Goal: Task Accomplishment & Management: Complete application form

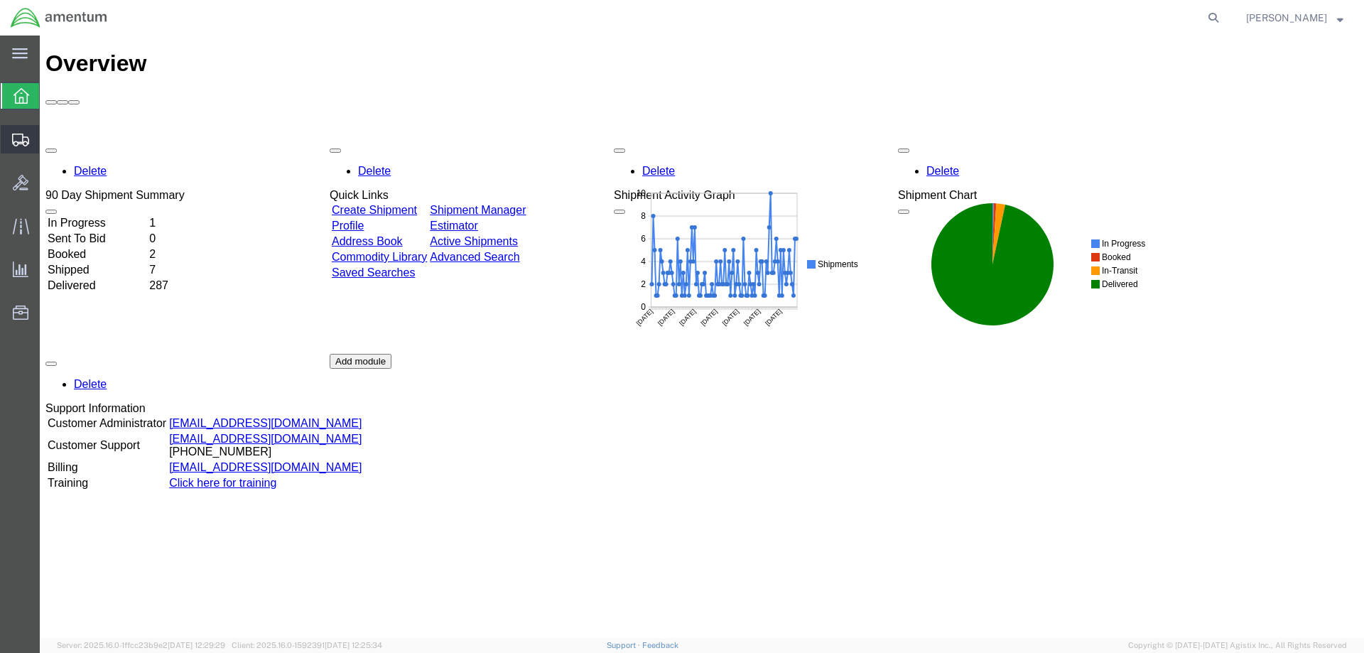
click at [0, 0] on span "Create Shipment" at bounding box center [0, 0] width 0 height 0
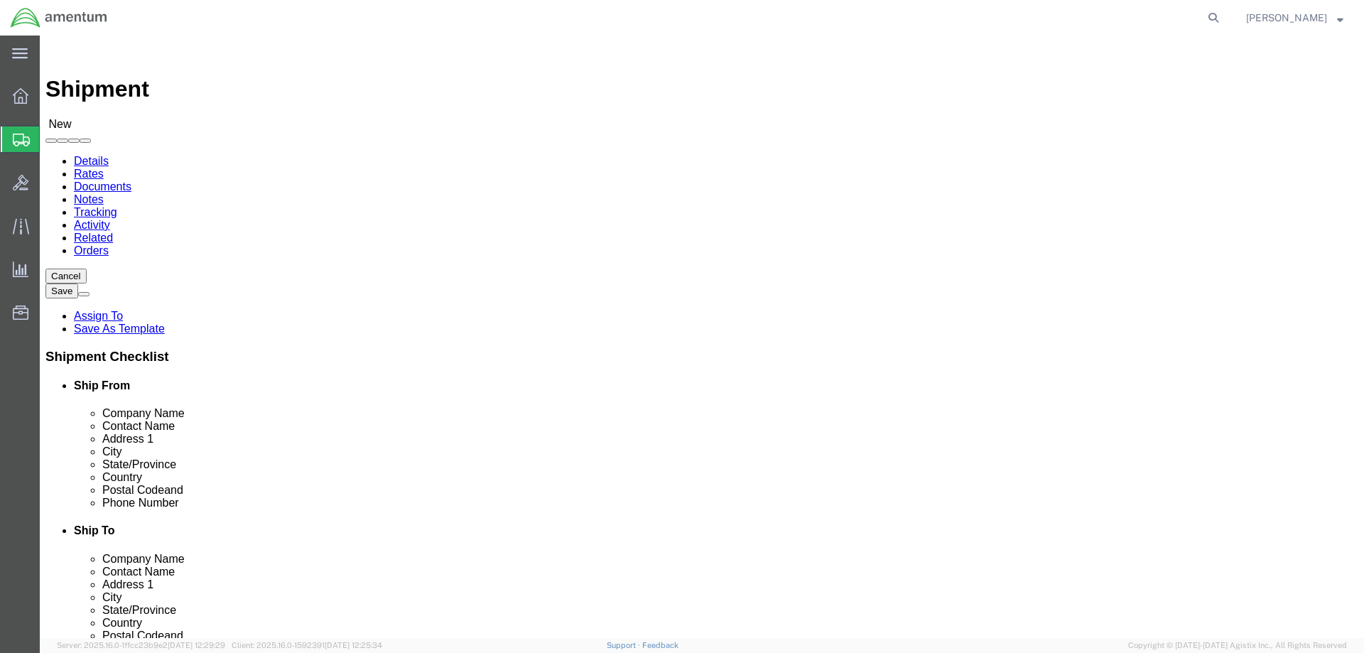
select select
select select "49925"
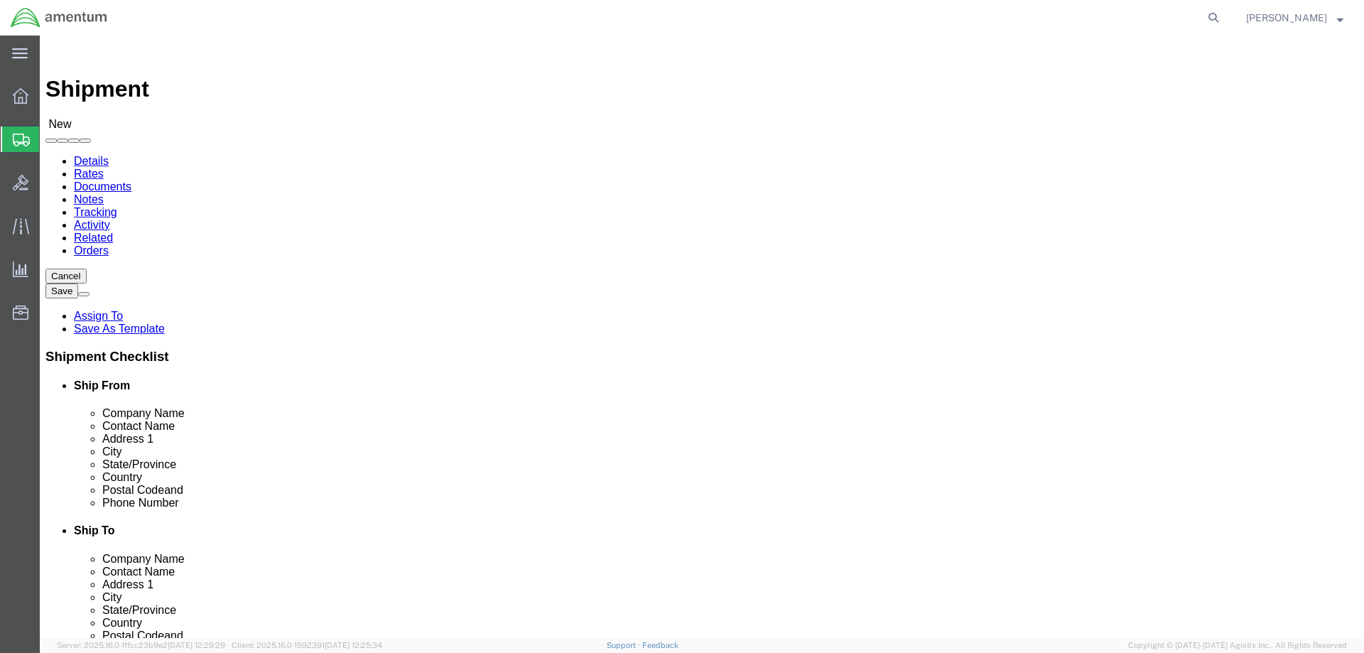
select select "49949"
select select "AZ"
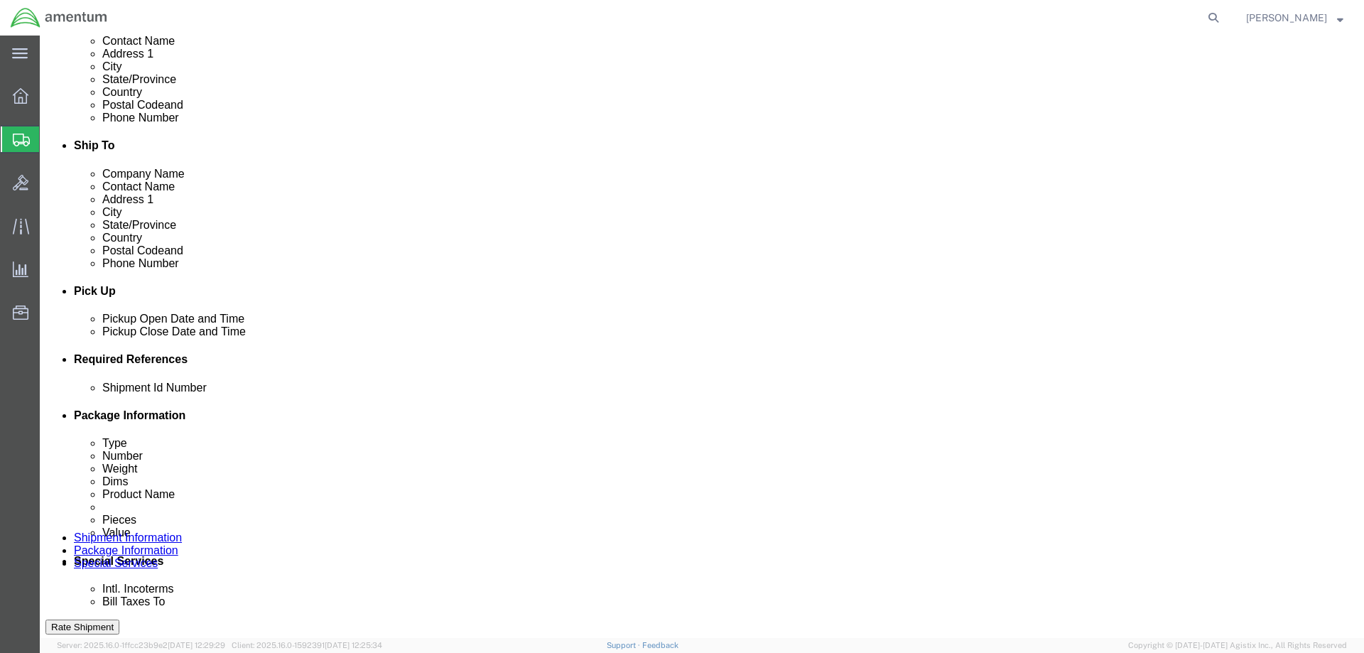
scroll to position [426, 0]
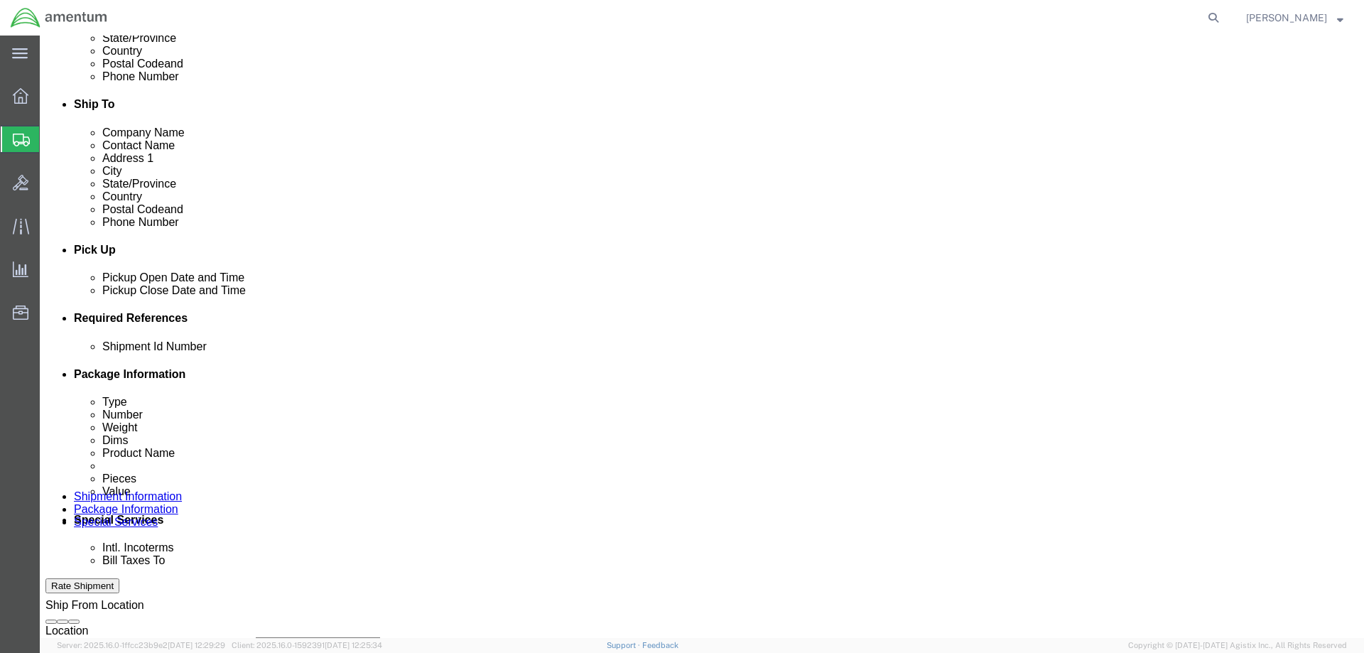
click div "[DATE] 11:00 AM"
click input "4:00 AM"
type input "4:00 pm"
click button "Apply"
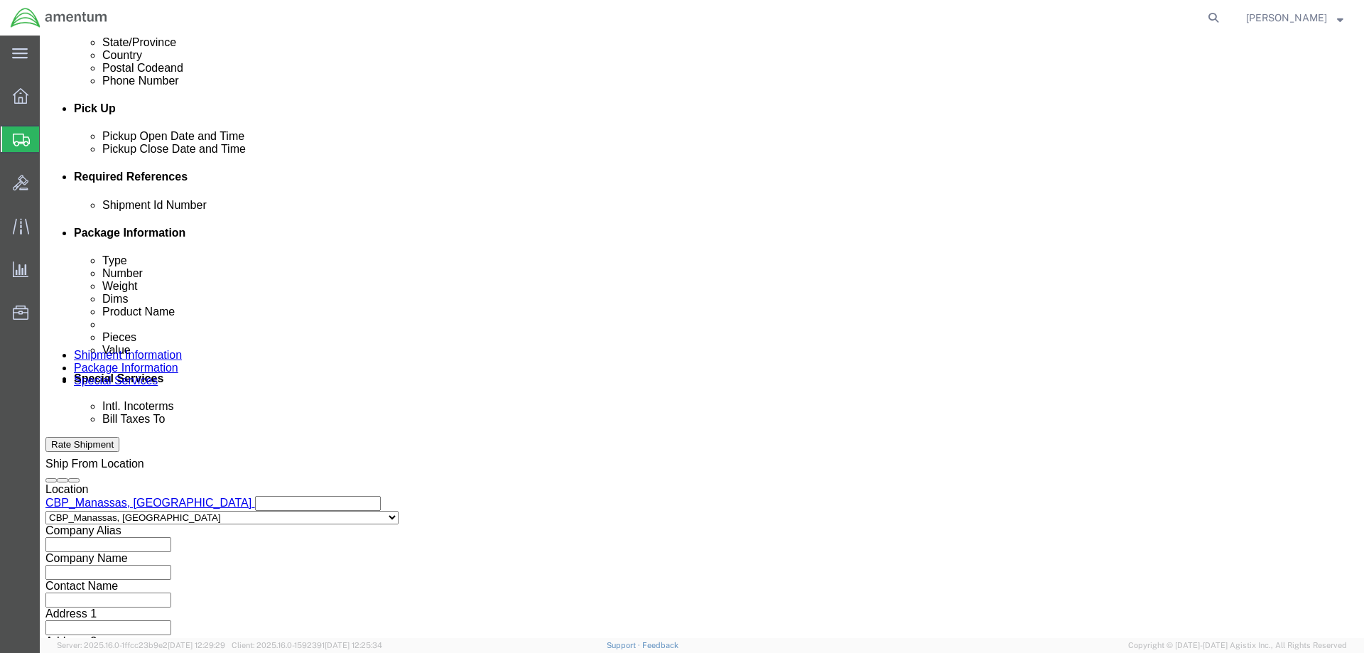
scroll to position [568, 0]
click button "Add reference"
click input "text"
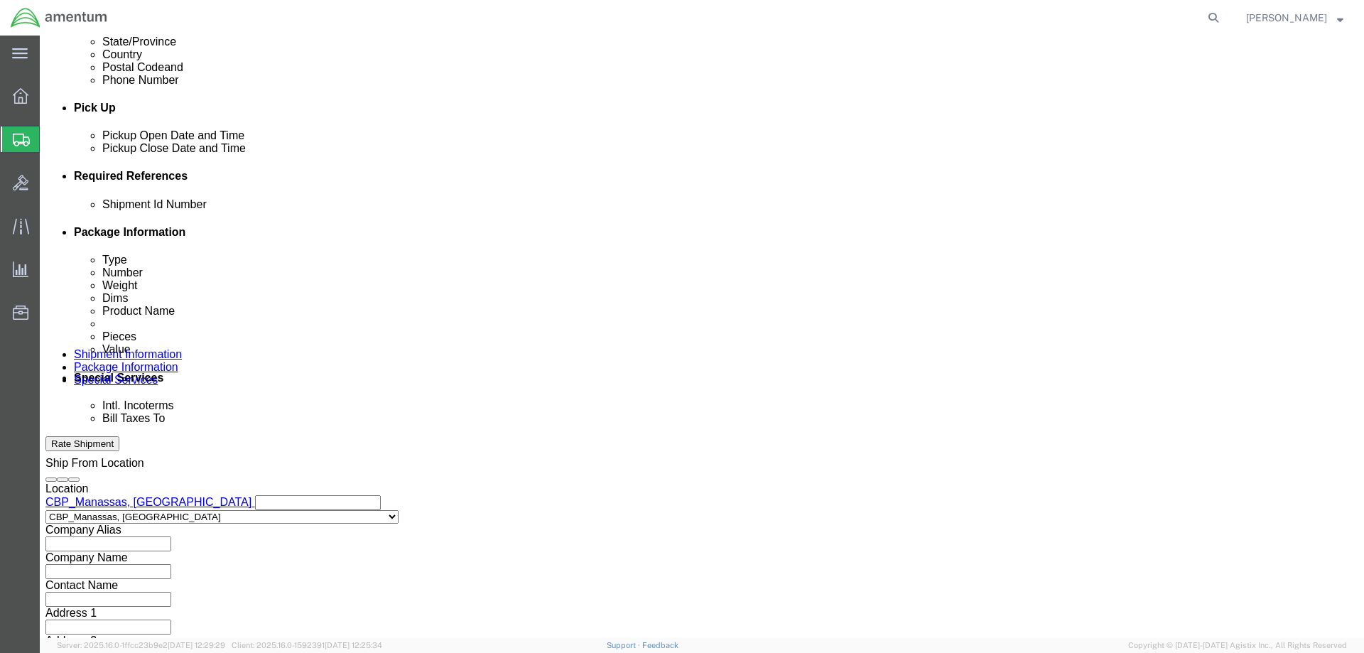
click input "text"
type input "u"
paste input "324219"
type input "USAGE 324219"
click select "Select Account Type Activity ID Airline Appointment Number ASN Batch Request # …"
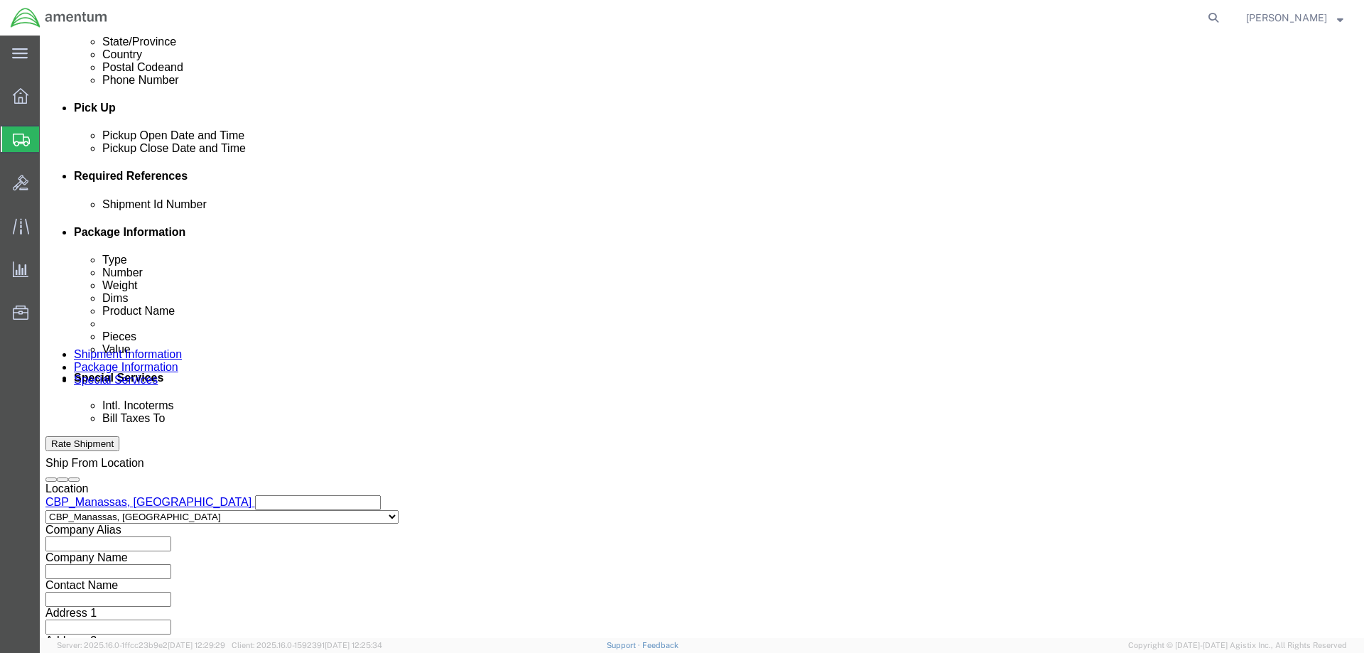
select select "CUSTREF"
click select "Select Account Type Activity ID Airline Appointment Number ASN Batch Request # …"
select select "DEPT"
click select "Select Account Type Activity ID Airline Appointment Number ASN Batch Request # …"
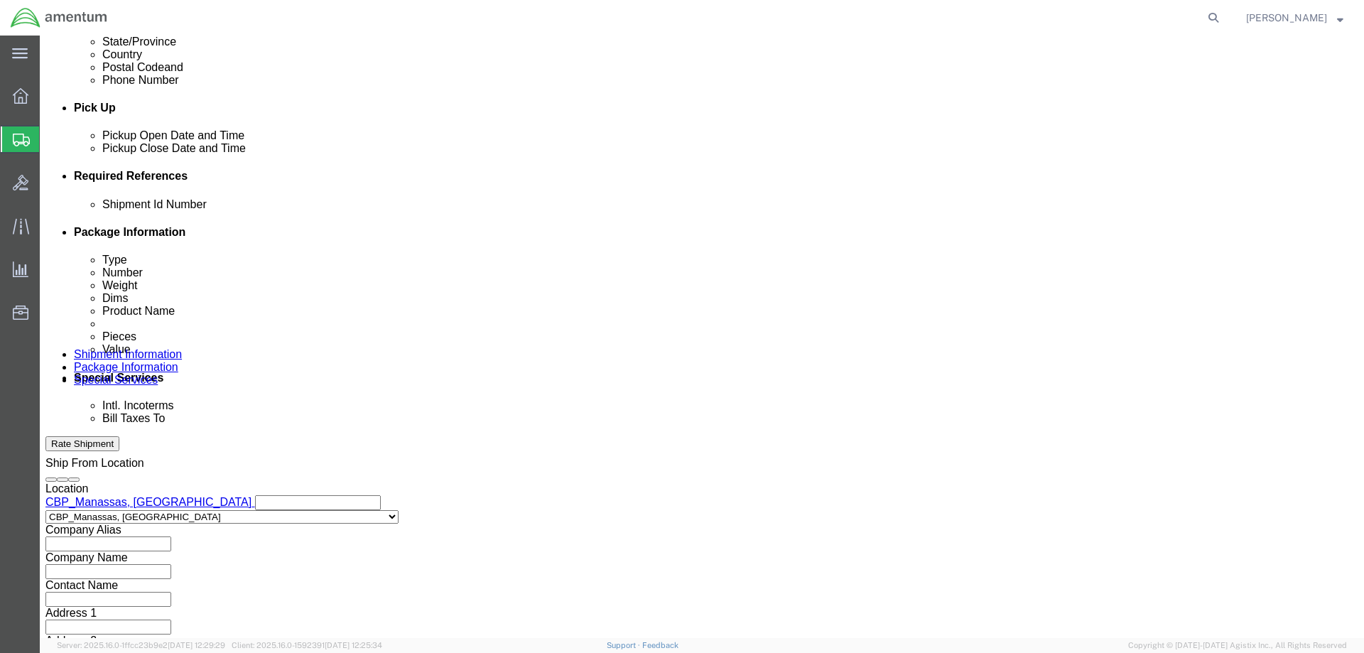
click select "Select Account Type Activity ID Airline Appointment Number ASN Batch Request # …"
select select "PROJNUM"
click select "Select Account Type Activity ID Airline Appointment Number ASN Batch Request # …"
click input "text"
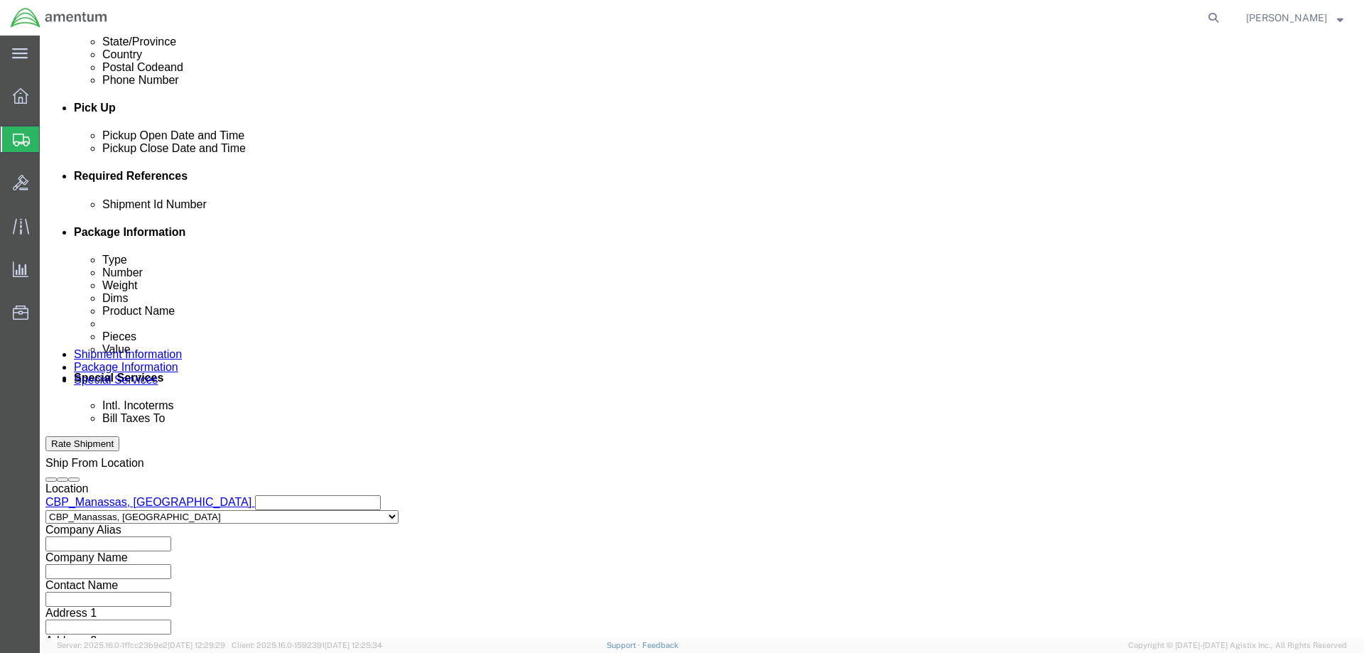
type input "OIL FILTER KIT"
click input "text"
type input "CBP"
click input "text"
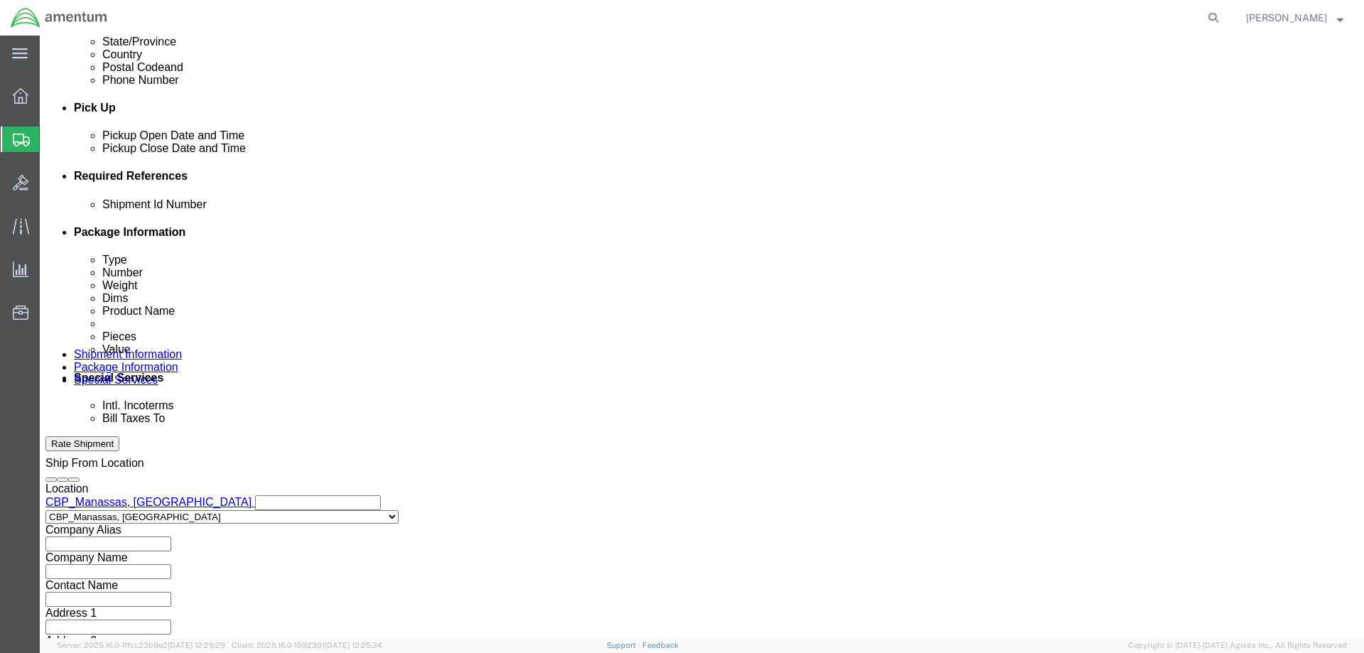
type input "6118.03.03.2219.000.NCR.0000"
click div "Shipment Id Number USAGE 324219 Select Account Type Activity ID Airline Appoint…"
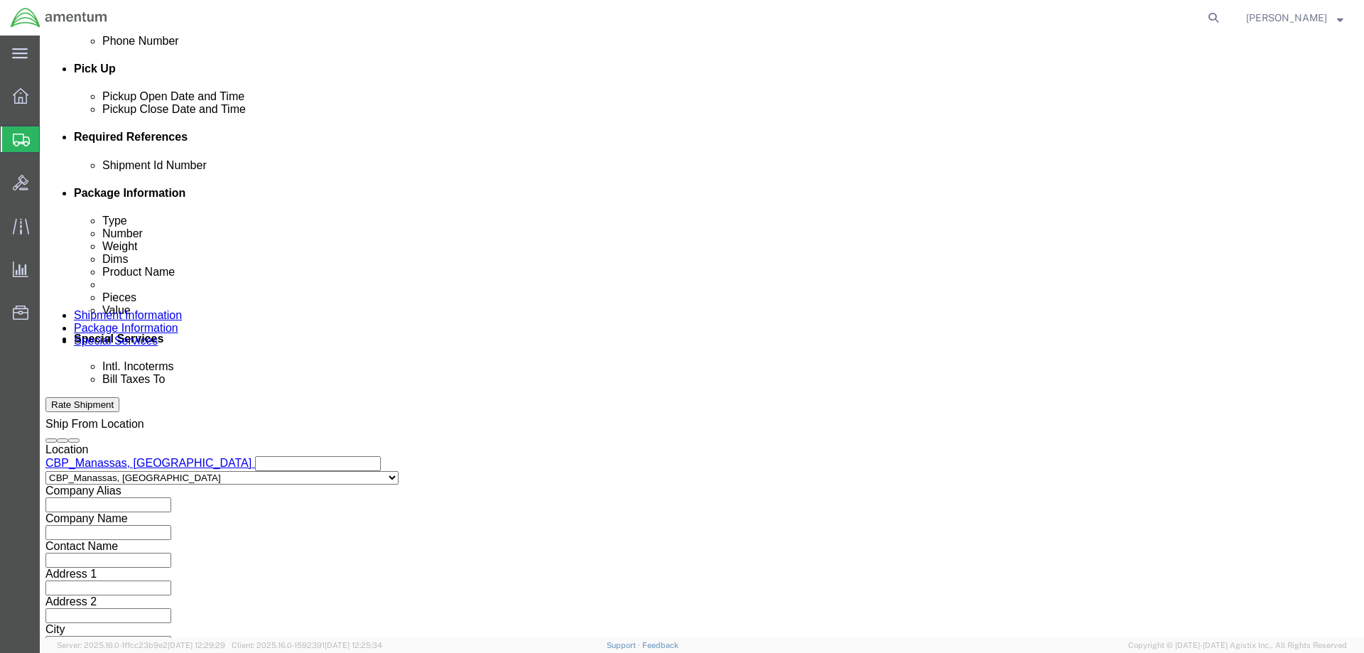
scroll to position [644, 0]
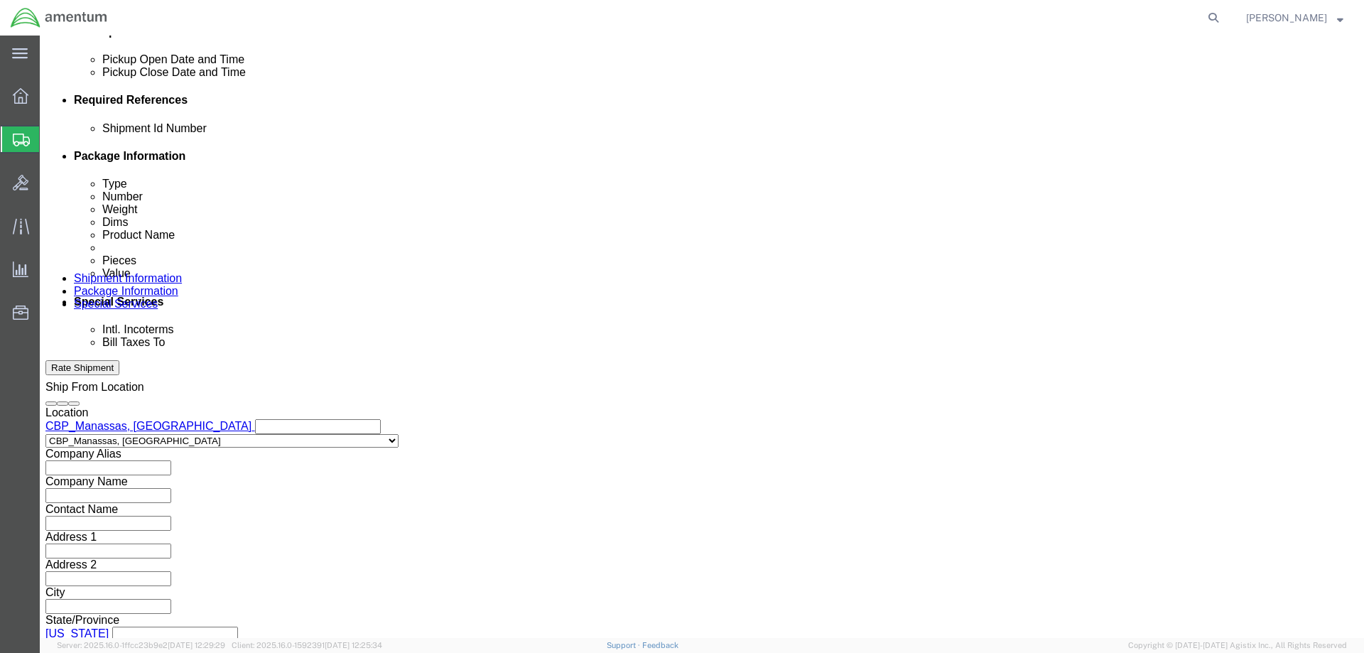
click button "Continue"
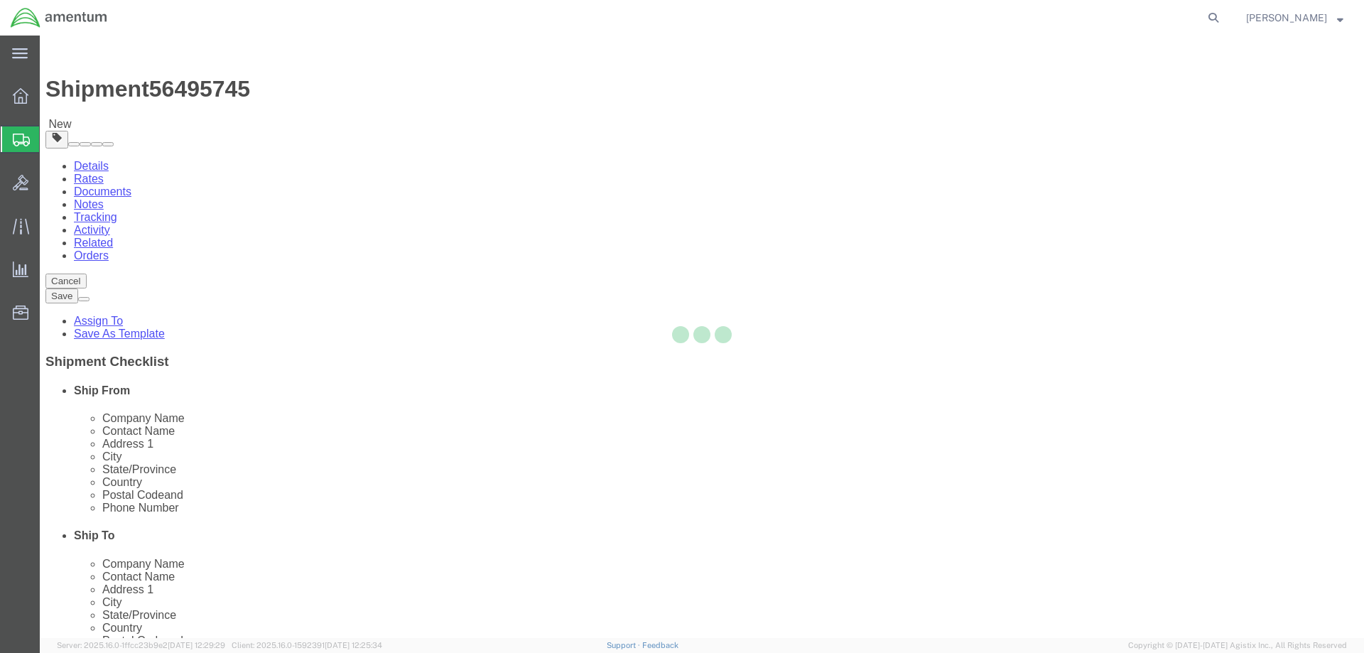
select select "CBOX"
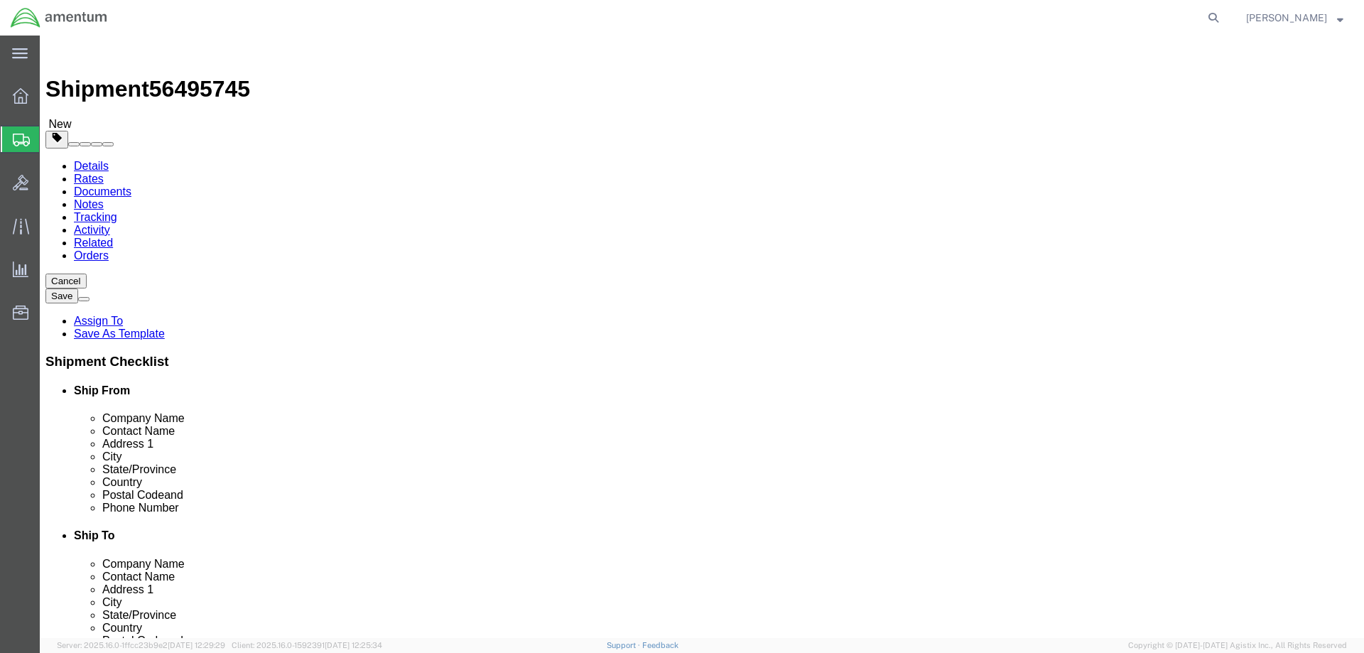
click input "text"
type input "10"
click input "text"
type input "7"
click input "text"
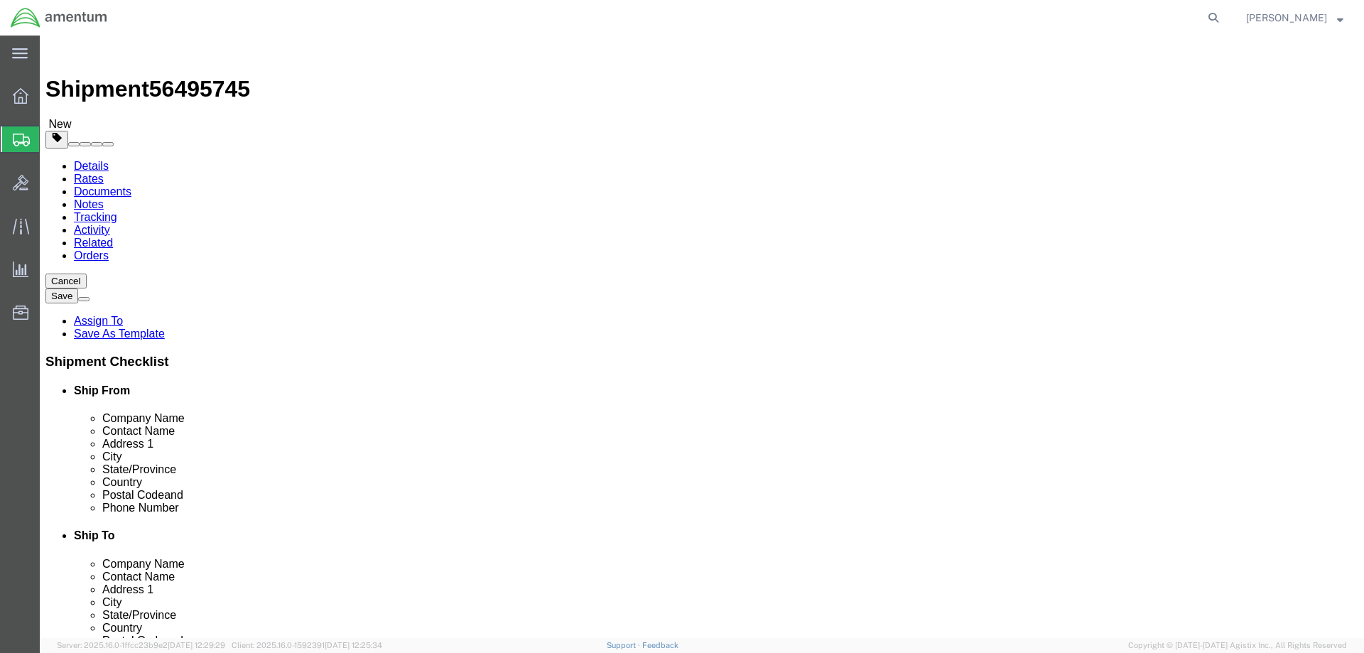
type input "5"
drag, startPoint x: 225, startPoint y: 329, endPoint x: 158, endPoint y: 320, distance: 66.6
click div "Weight 0.00 Select kgs lbs Ship. t°"
type input "1.00"
click div "Package Content # 1 x Package Type Select BCK Boxes Bale(s) Basket(s) Bolt(s) B…"
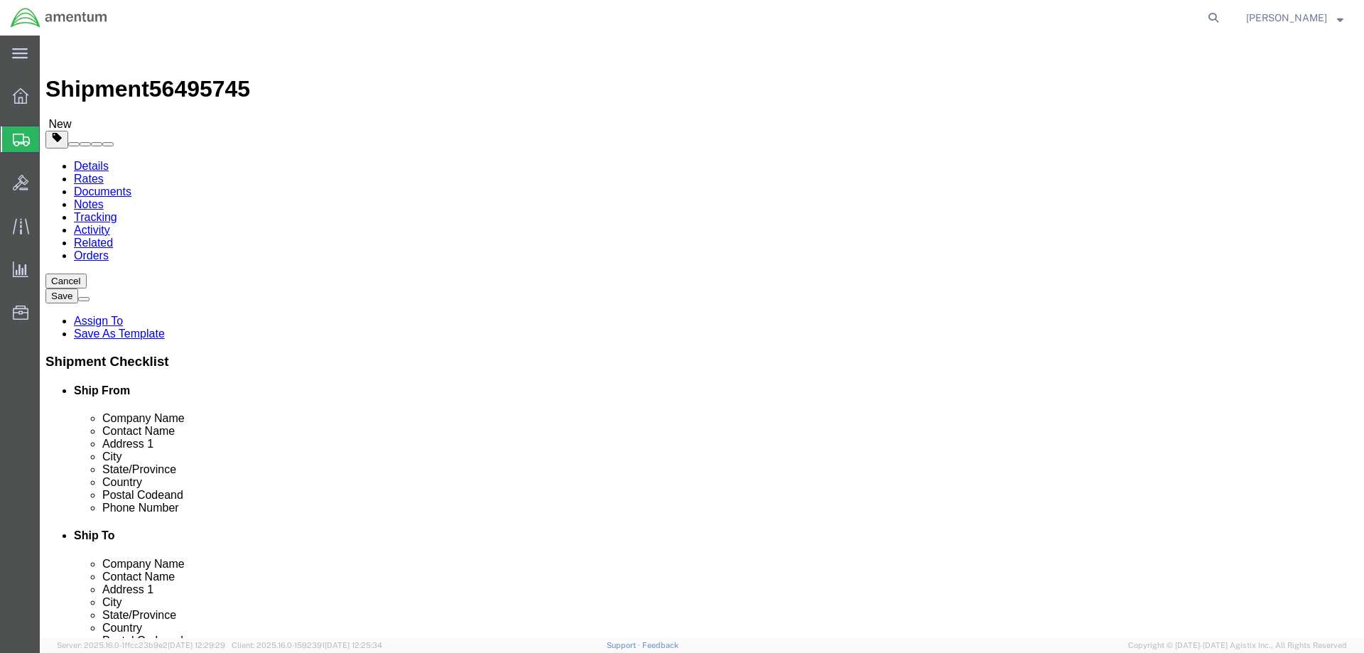
click link "Add Content"
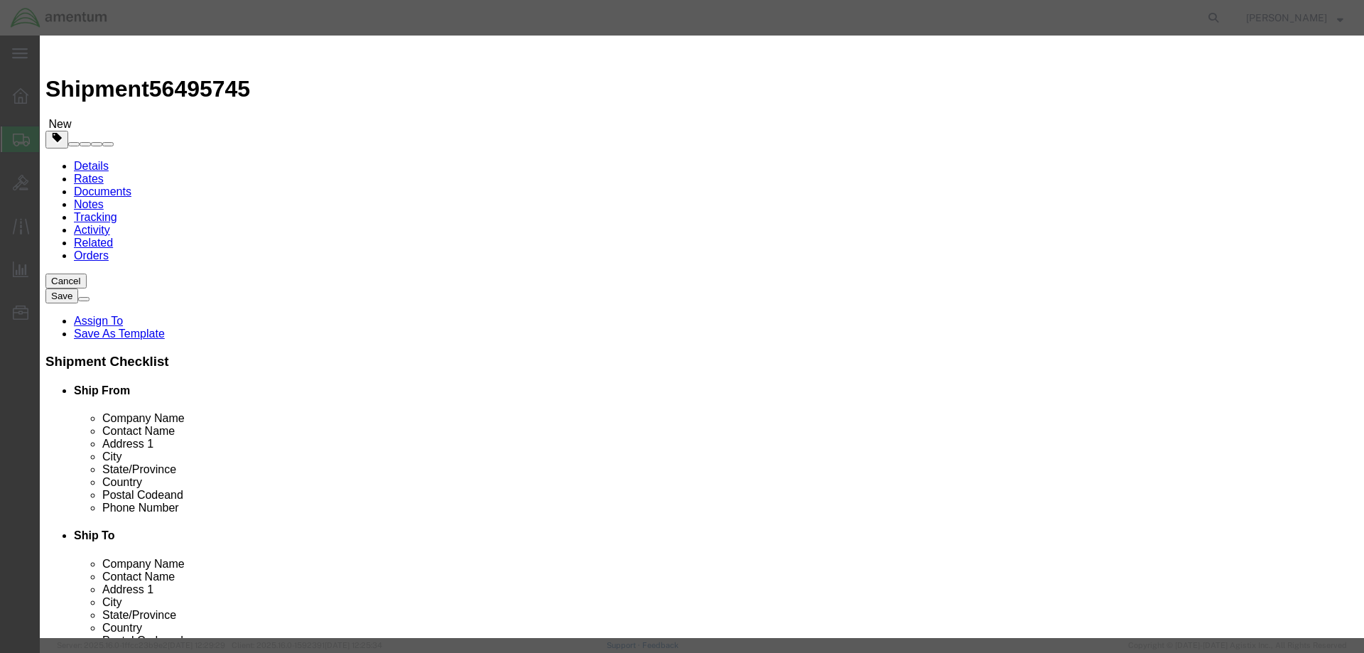
click input "text"
paste input "1742510-01"
type input "1742510-01"
click td "Name: FILTER ELEMENT"
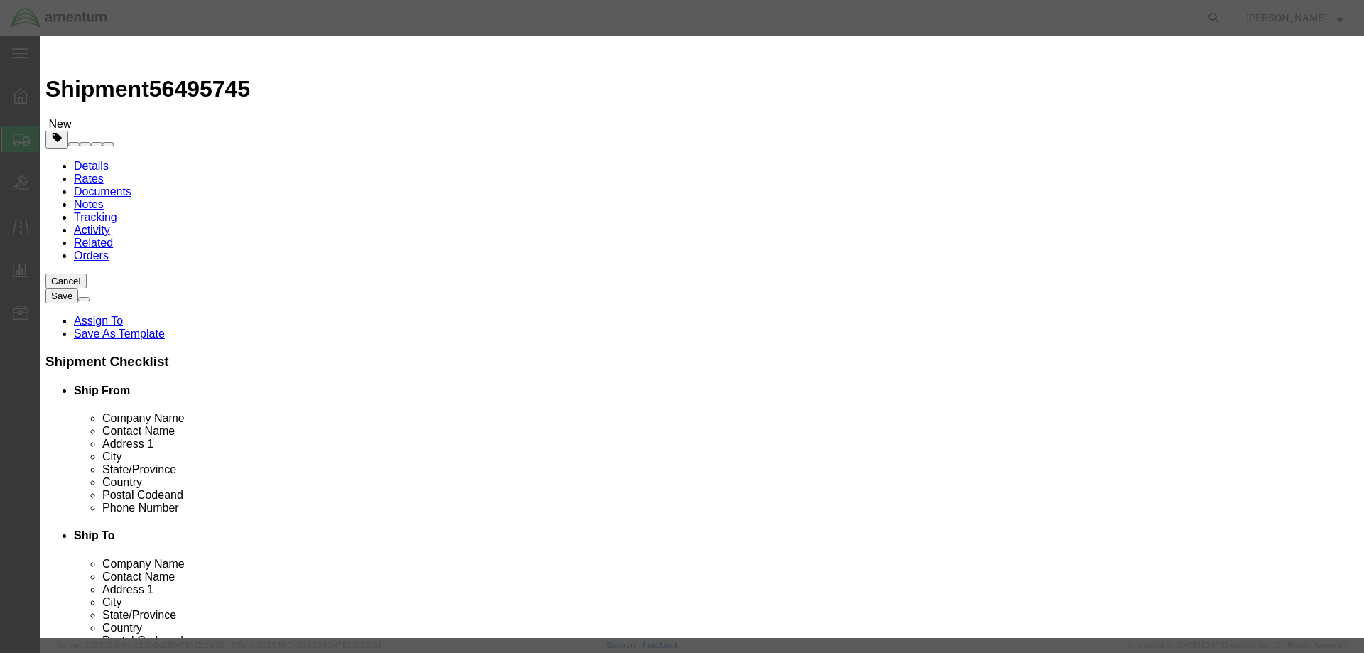
select select "USD"
type input "2915012566347"
type input "FILTER ELEMENT"
type input "1742510-01"
type input "FILTER ELEMENT"
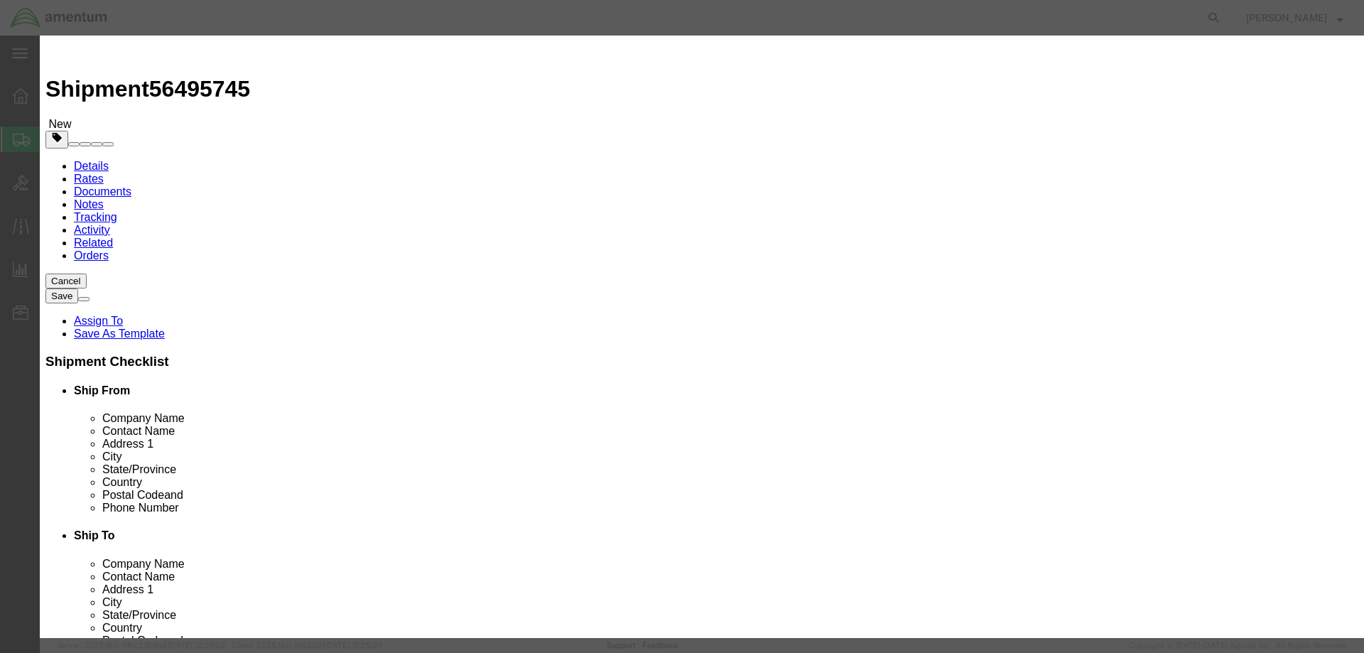
click input "text"
type input "1"
click input "text"
type input "300.00"
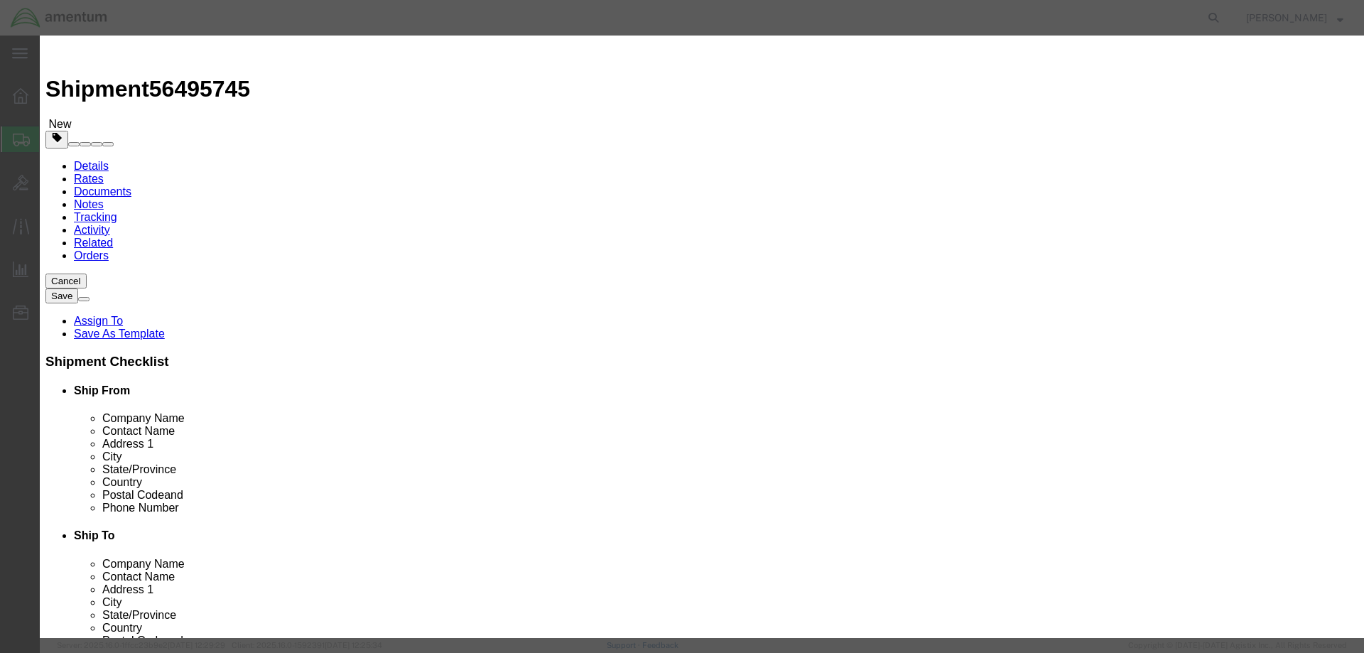
click label
click input "checkbox"
checkbox input "false"
click button "Save & Close"
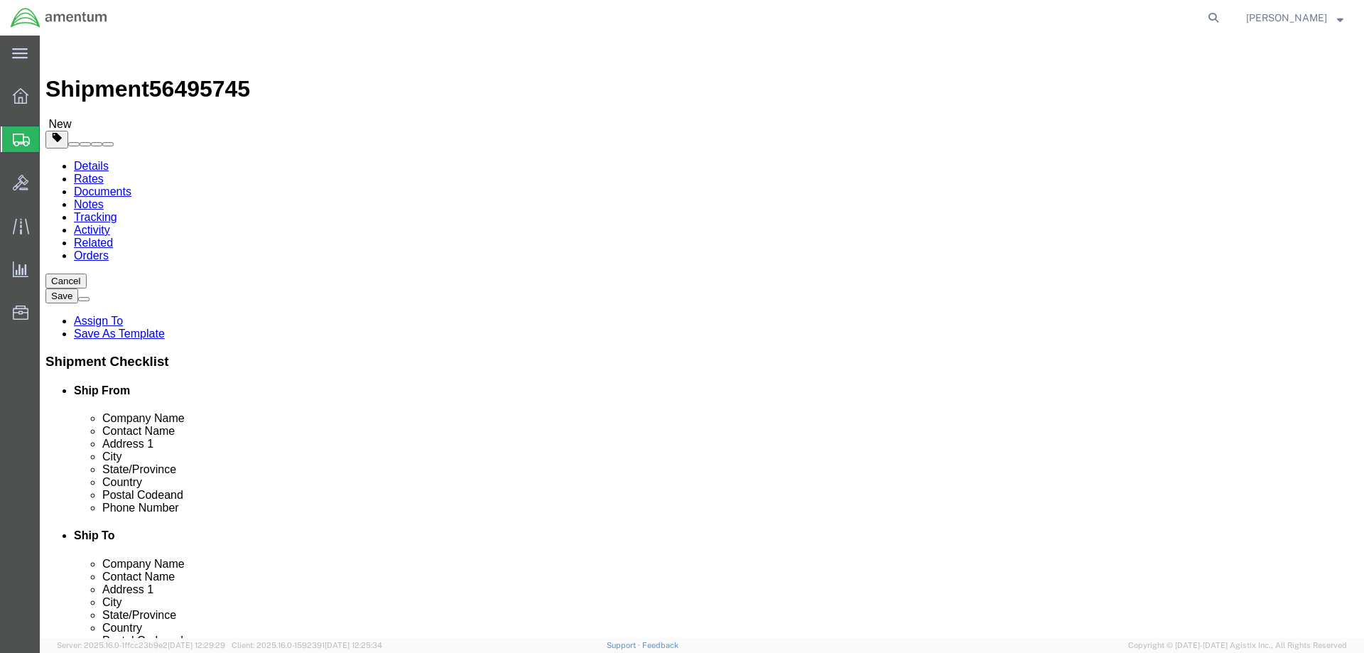
click button "Rate Shipment"
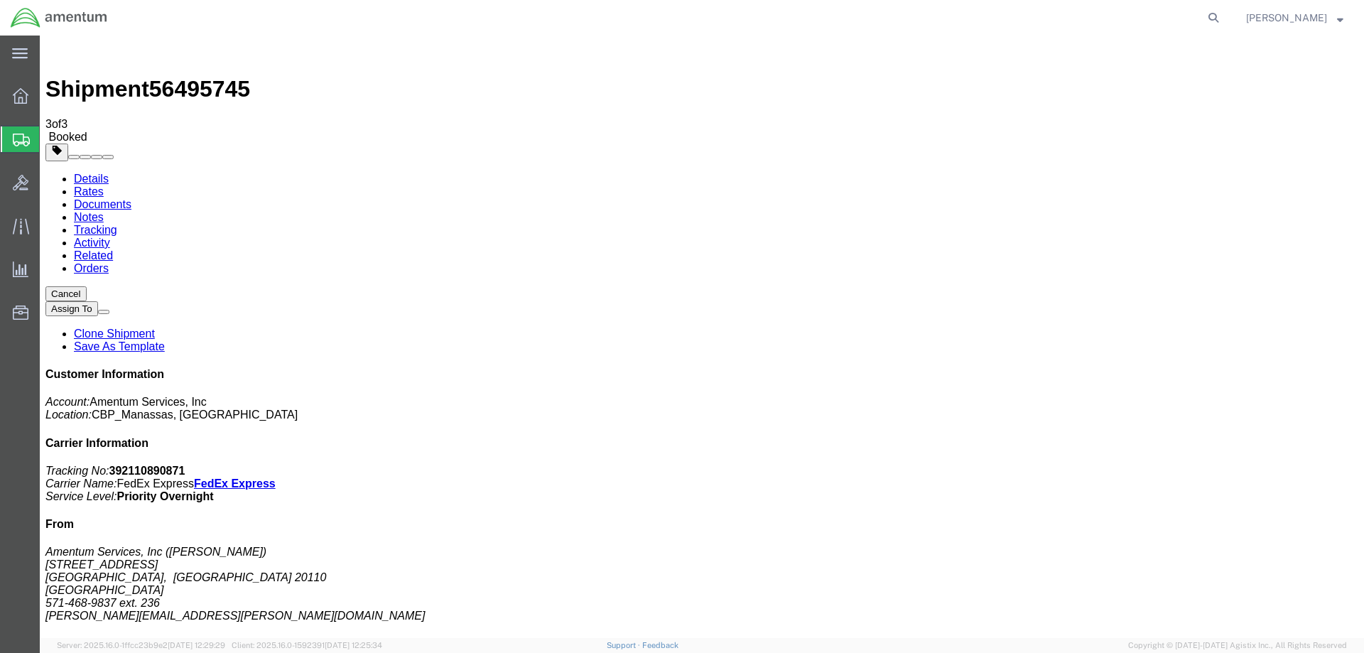
drag, startPoint x: 1237, startPoint y: 220, endPoint x: 1162, endPoint y: 222, distance: 75.4
click at [1163, 465] on p "Tracking No: 392110890871 Carrier Name: FedEx Express FedEx Express Service Lev…" at bounding box center [701, 484] width 1313 height 38
copy b "392110890871"
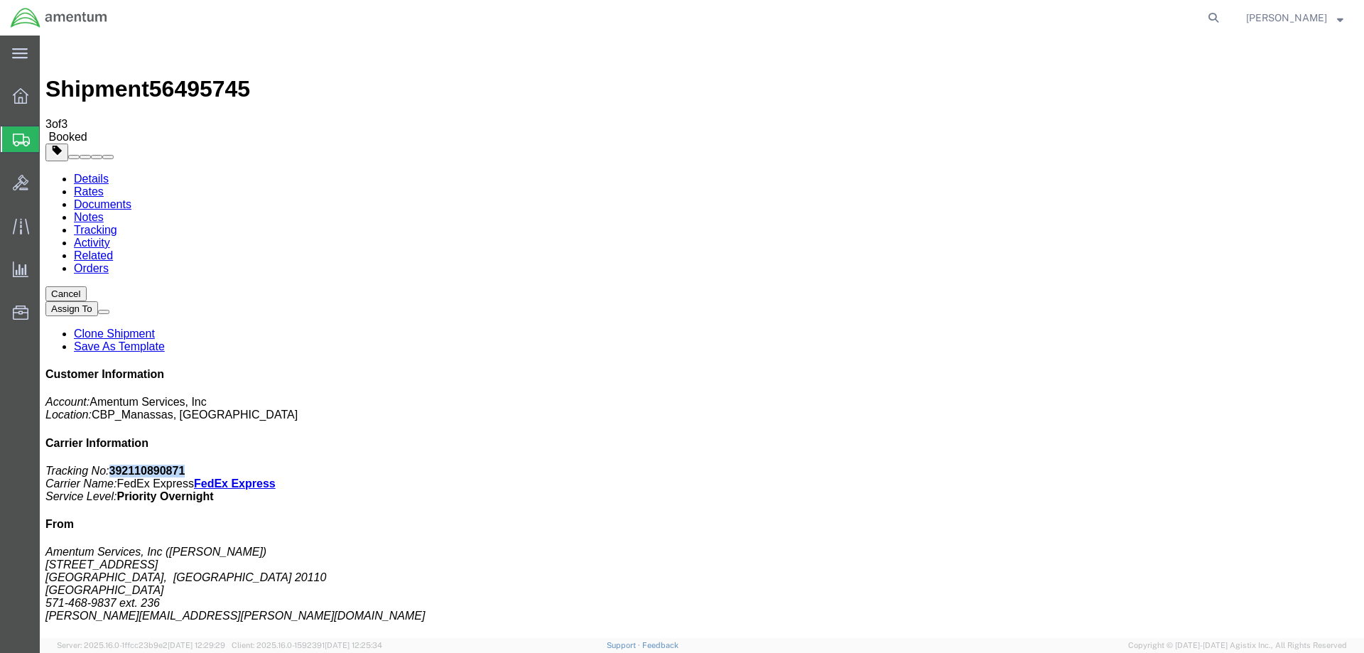
click at [94, 173] on link "Details" at bounding box center [91, 179] width 35 height 12
click link "Schedule pickup request"
click at [37, 19] on img at bounding box center [59, 17] width 98 height 21
